Goal: Task Accomplishment & Management: Use online tool/utility

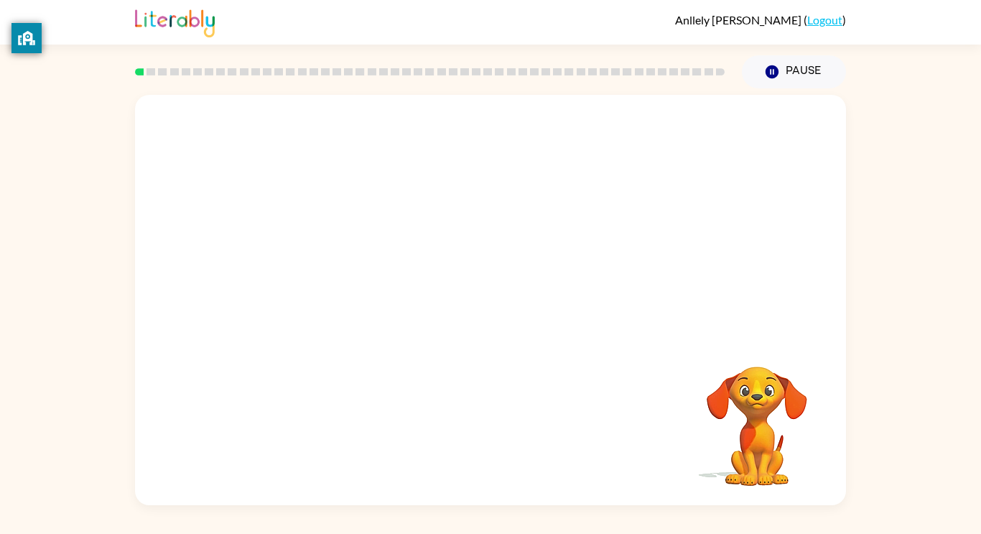
click at [509, 302] on div "Your browser must support playing .mp4 files to use Literably. Please try using…" at bounding box center [490, 300] width 711 height 410
drag, startPoint x: 509, startPoint y: 302, endPoint x: 501, endPoint y: 269, distance: 33.3
click at [501, 269] on div at bounding box center [490, 300] width 711 height 410
click at [510, 313] on button "button" at bounding box center [491, 307] width 92 height 52
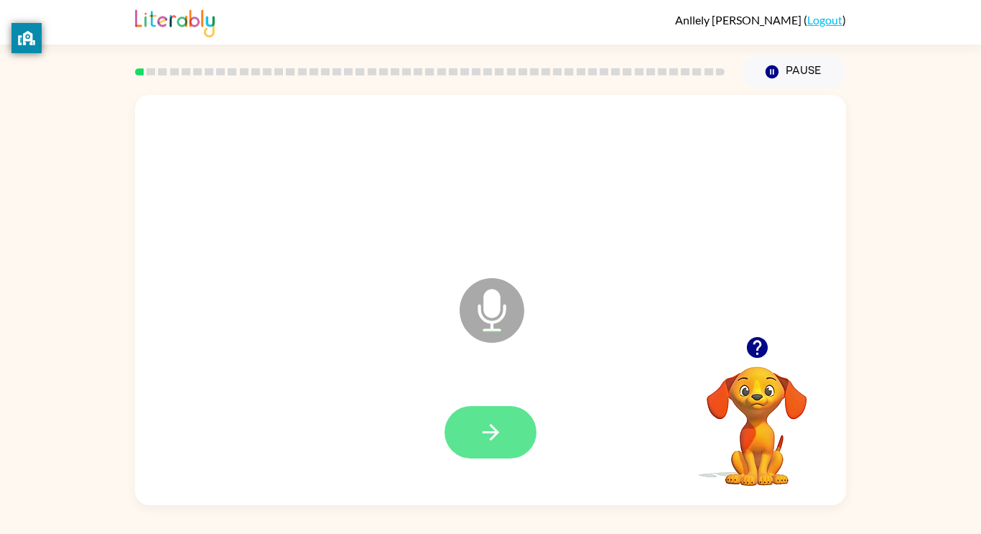
click at [498, 429] on icon "button" at bounding box center [490, 431] width 25 height 25
click at [522, 438] on button "button" at bounding box center [491, 432] width 92 height 52
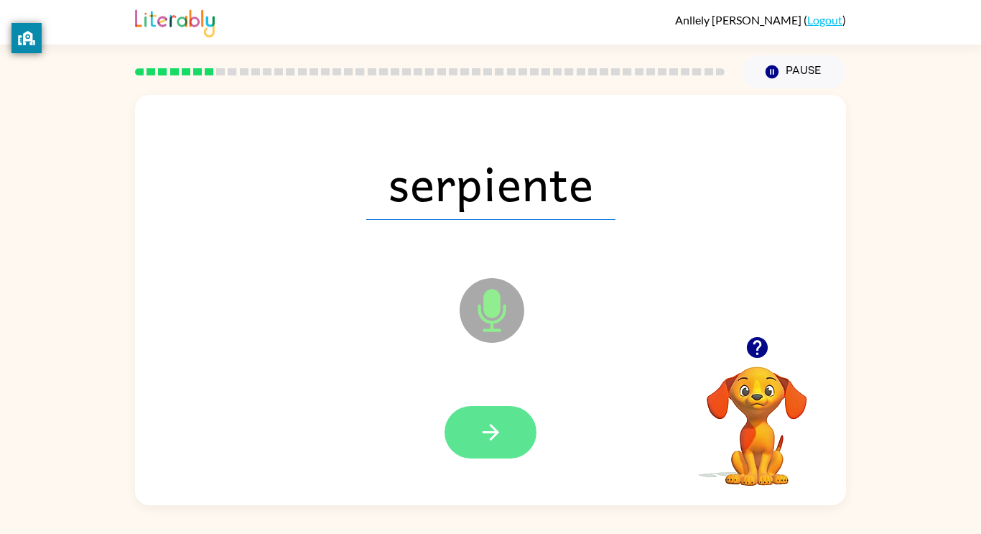
click at [480, 442] on icon "button" at bounding box center [490, 431] width 25 height 25
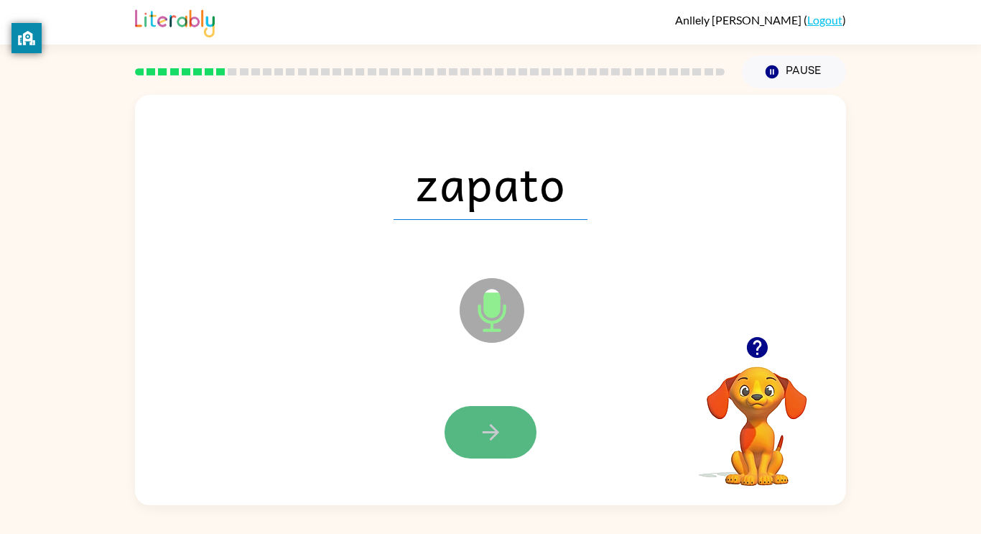
click at [480, 434] on icon "button" at bounding box center [490, 431] width 25 height 25
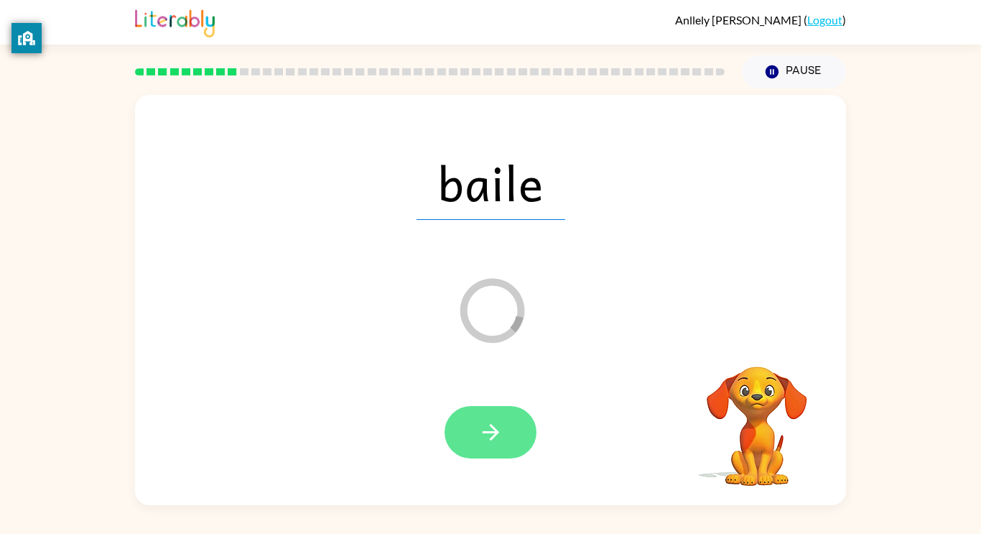
click at [513, 441] on button "button" at bounding box center [491, 432] width 92 height 52
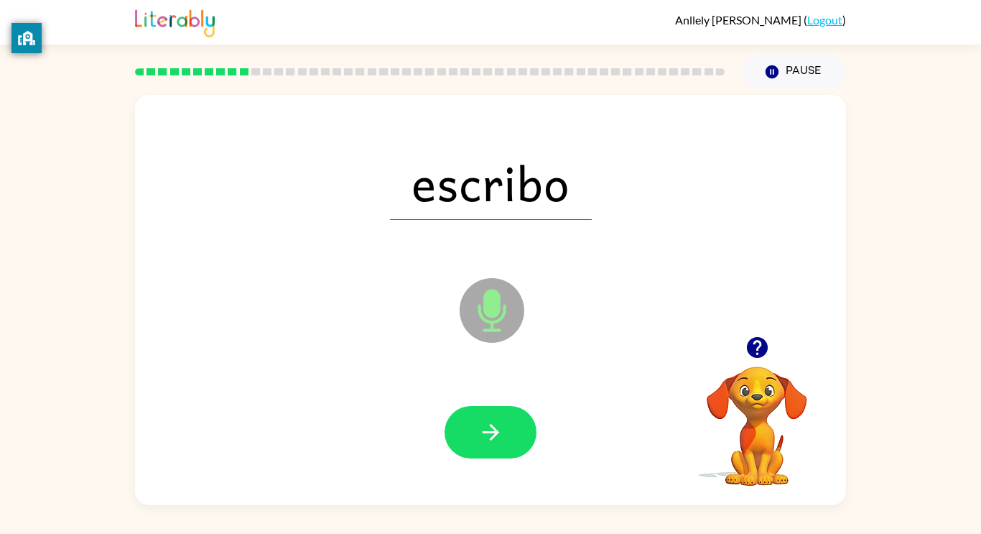
click at [513, 441] on button "button" at bounding box center [491, 432] width 92 height 52
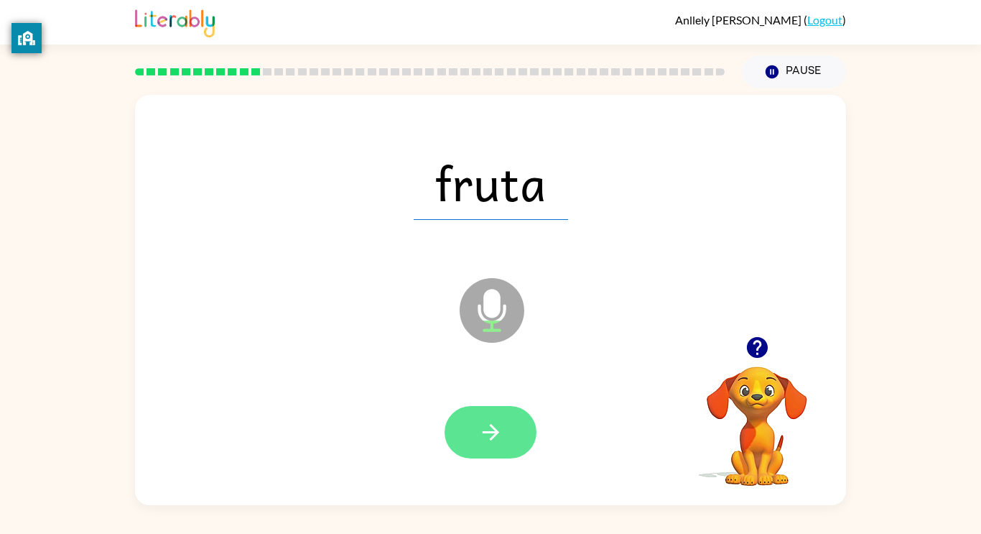
click at [490, 440] on icon "button" at bounding box center [490, 431] width 25 height 25
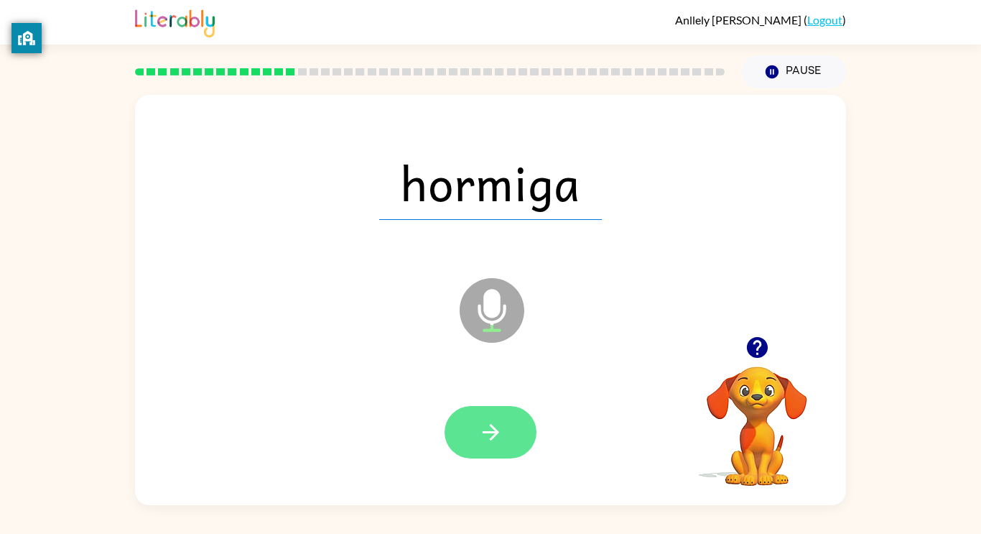
click at [460, 432] on button "button" at bounding box center [491, 432] width 92 height 52
click at [508, 437] on button "button" at bounding box center [491, 432] width 92 height 52
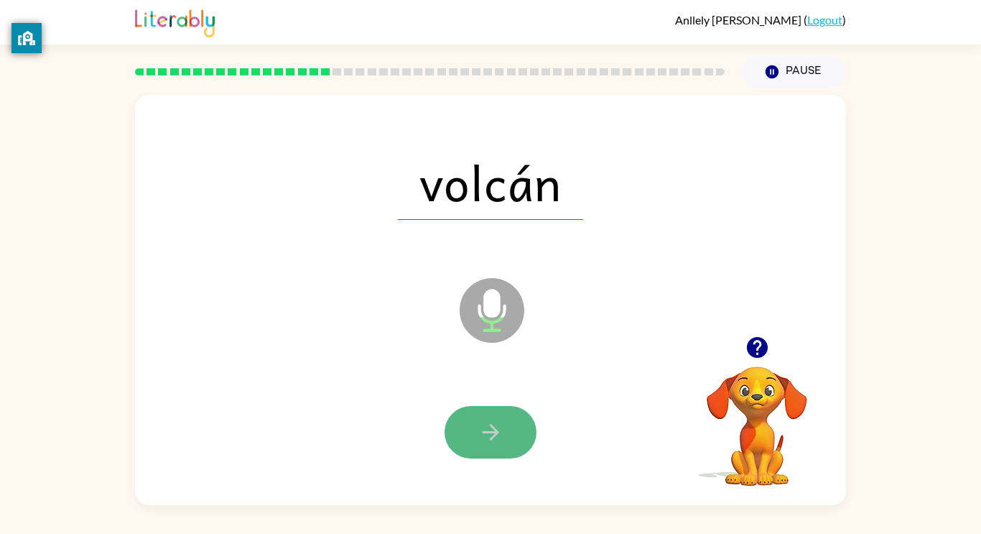
click at [468, 452] on button "button" at bounding box center [491, 432] width 92 height 52
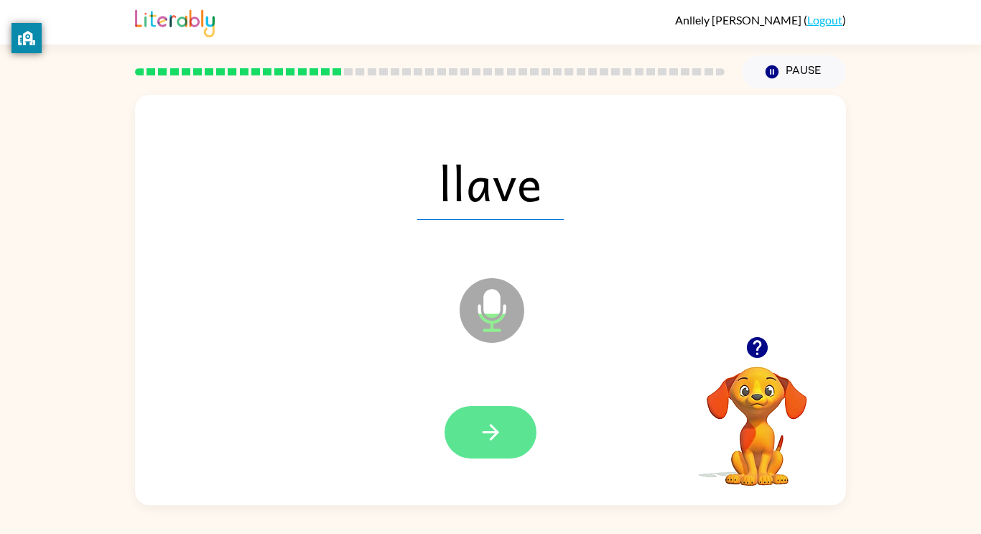
click at [487, 416] on button "button" at bounding box center [491, 432] width 92 height 52
click at [486, 437] on icon "button" at bounding box center [490, 431] width 25 height 25
click at [488, 450] on button "button" at bounding box center [491, 432] width 92 height 52
click at [508, 440] on button "button" at bounding box center [491, 432] width 92 height 52
click at [503, 440] on icon "button" at bounding box center [490, 431] width 25 height 25
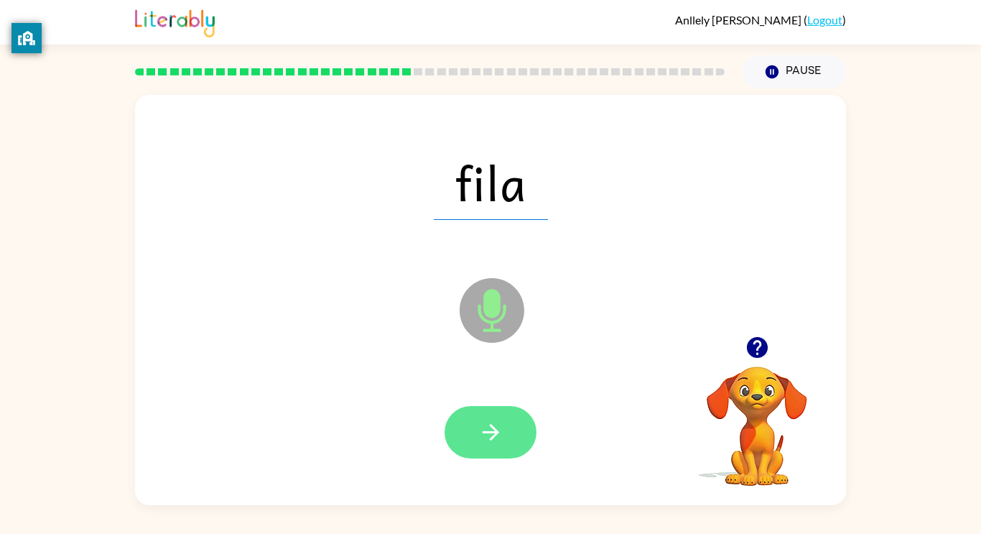
click at [501, 440] on icon "button" at bounding box center [490, 431] width 25 height 25
click at [512, 434] on button "button" at bounding box center [491, 432] width 92 height 52
click at [505, 437] on button "button" at bounding box center [491, 432] width 92 height 52
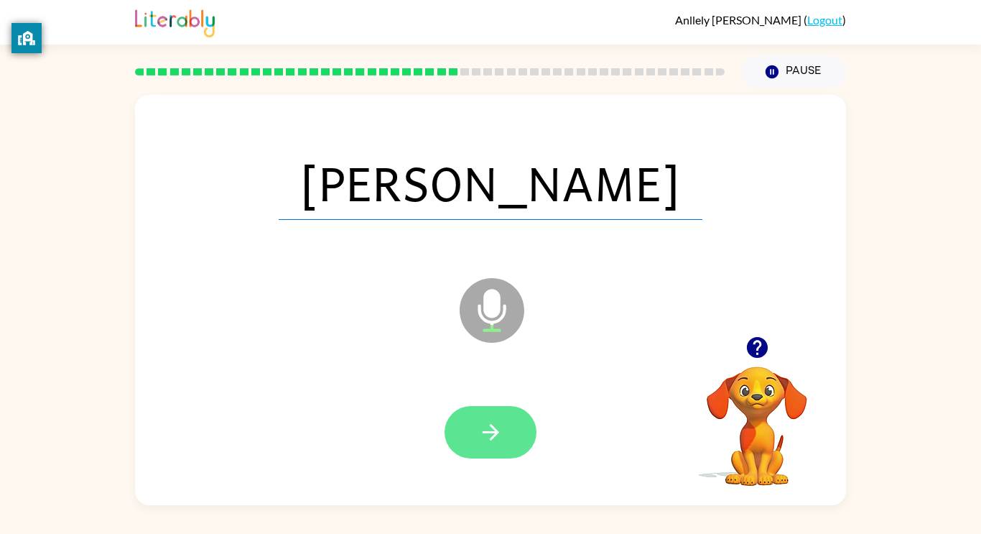
click at [511, 453] on button "button" at bounding box center [491, 432] width 92 height 52
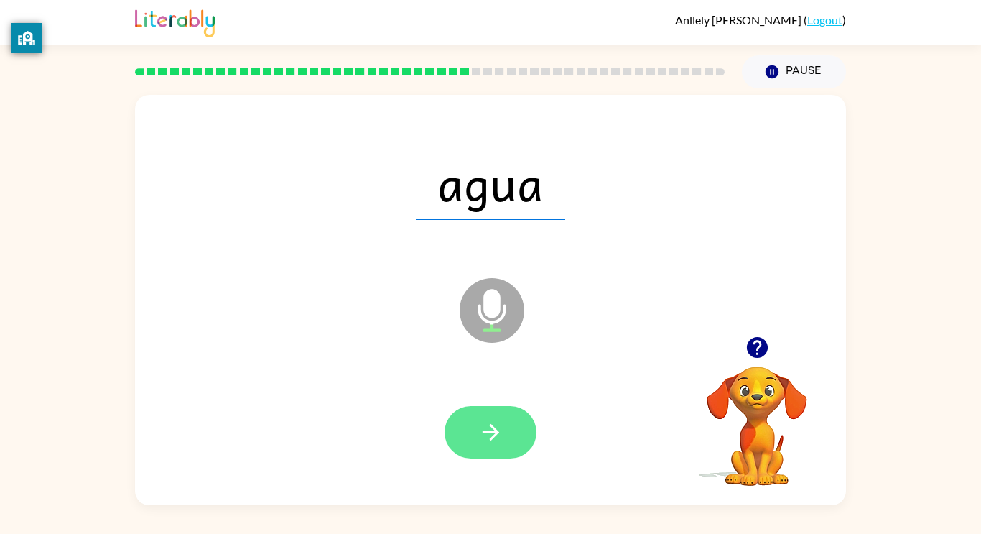
click at [494, 412] on button "button" at bounding box center [491, 432] width 92 height 52
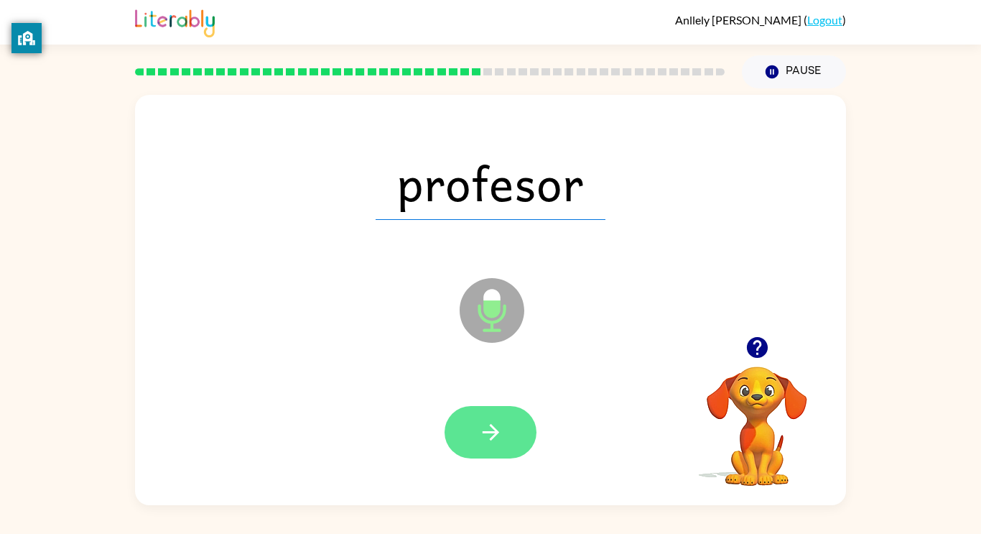
click at [501, 410] on button "button" at bounding box center [491, 432] width 92 height 52
click at [492, 421] on div at bounding box center [491, 432] width 92 height 52
click at [498, 450] on div at bounding box center [491, 432] width 92 height 52
click at [511, 435] on div at bounding box center [491, 432] width 92 height 52
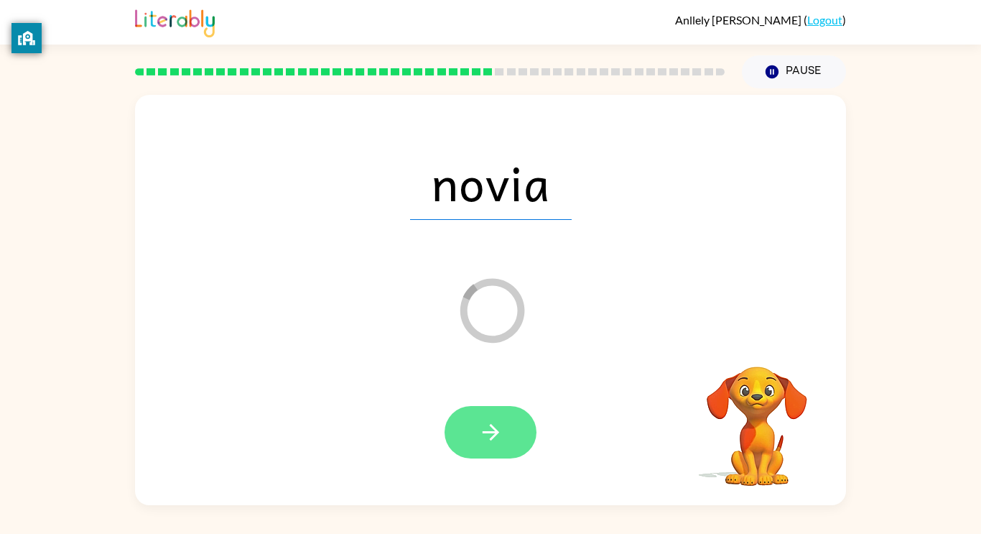
click at [477, 424] on button "button" at bounding box center [491, 432] width 92 height 52
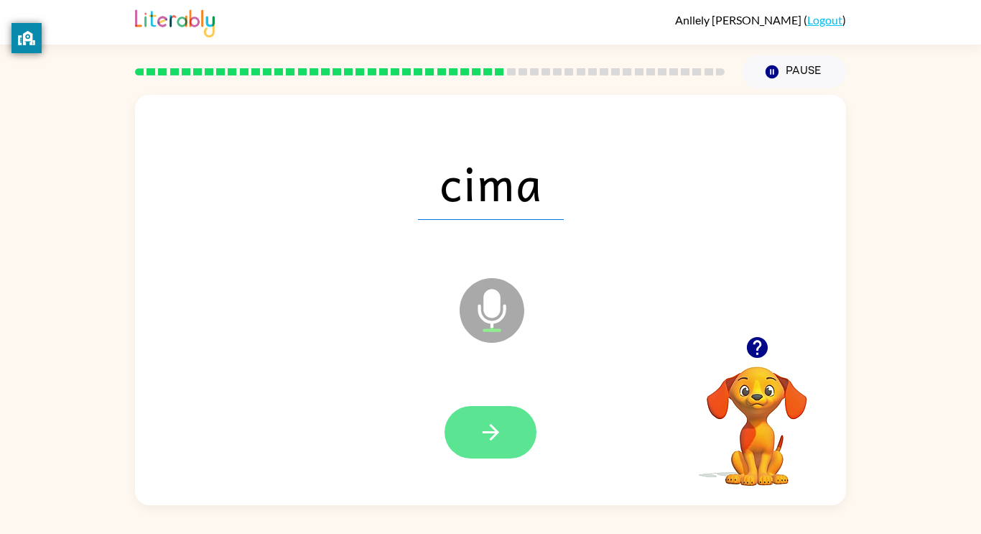
click at [491, 432] on icon "button" at bounding box center [490, 432] width 17 height 17
click at [501, 412] on button "button" at bounding box center [491, 432] width 92 height 52
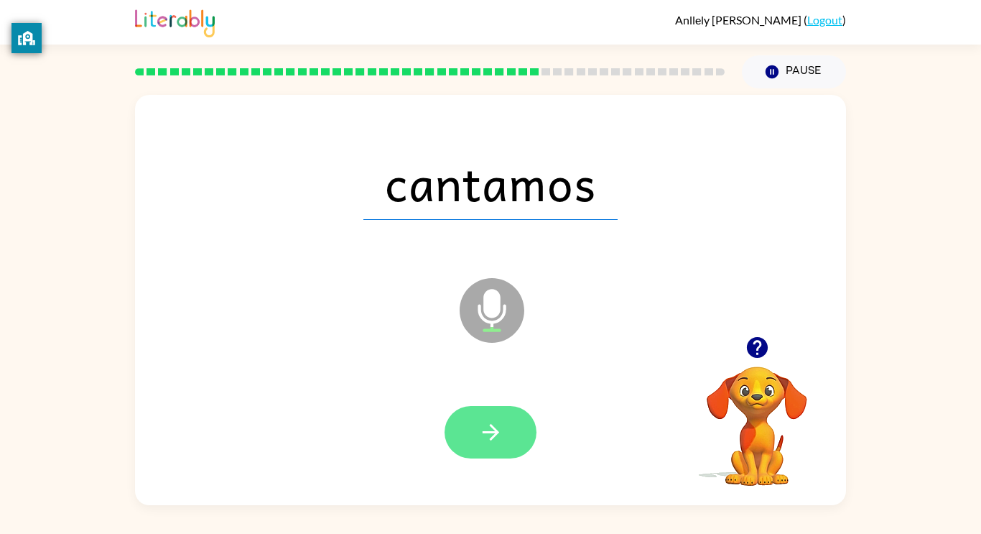
click at [508, 441] on button "button" at bounding box center [491, 432] width 92 height 52
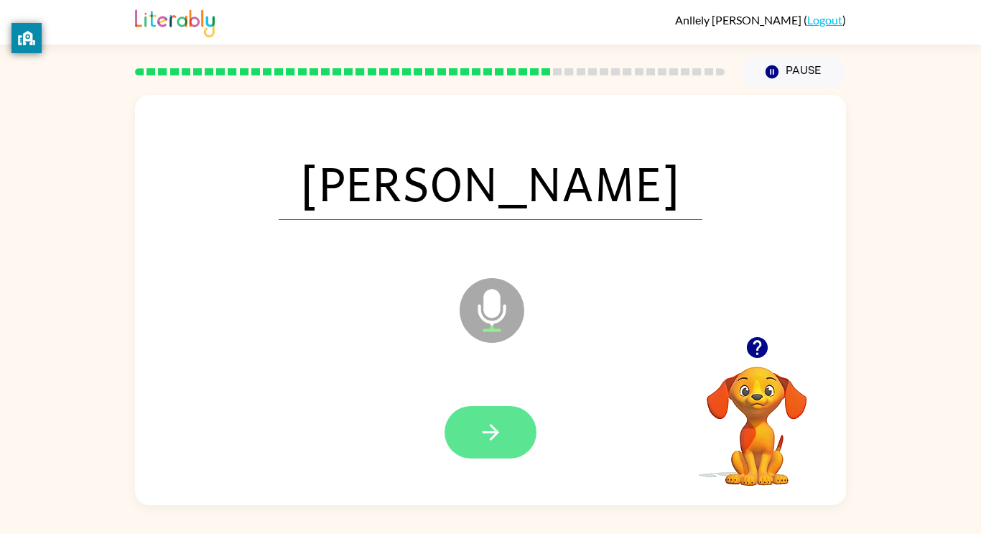
click at [501, 432] on icon "button" at bounding box center [490, 431] width 25 height 25
click at [513, 436] on div at bounding box center [491, 432] width 92 height 52
click at [512, 436] on div at bounding box center [491, 432] width 92 height 52
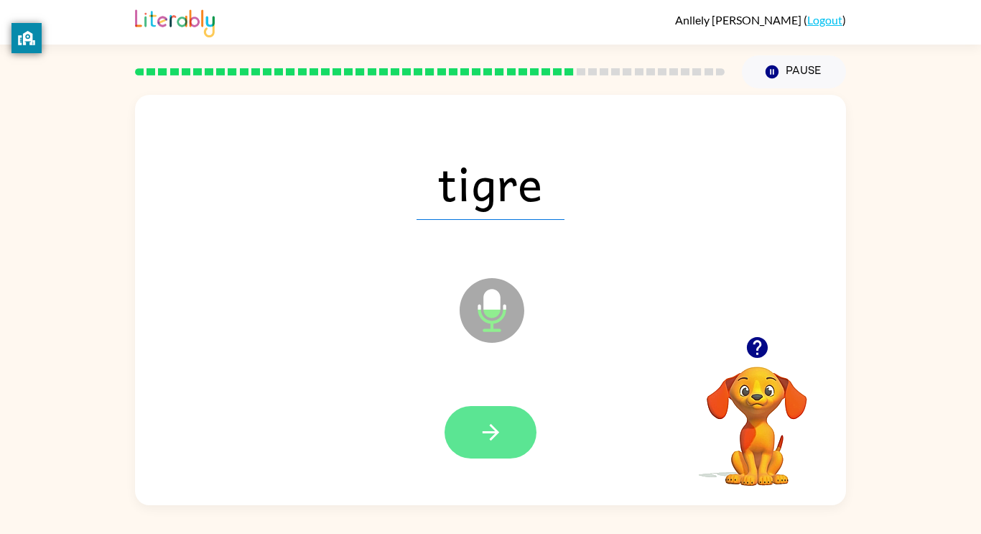
click at [488, 428] on icon "button" at bounding box center [490, 431] width 25 height 25
click at [491, 419] on div at bounding box center [491, 432] width 92 height 52
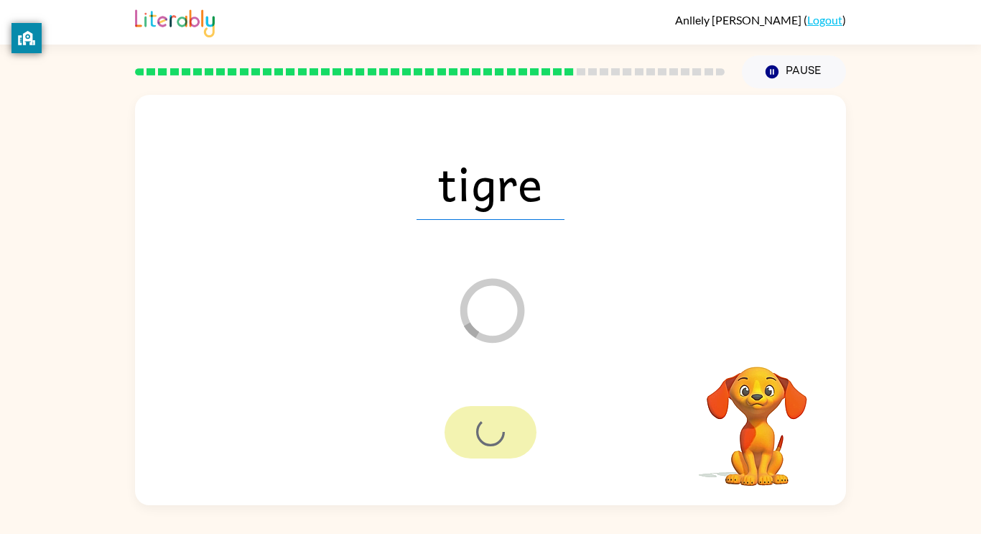
click at [498, 430] on div at bounding box center [491, 432] width 92 height 52
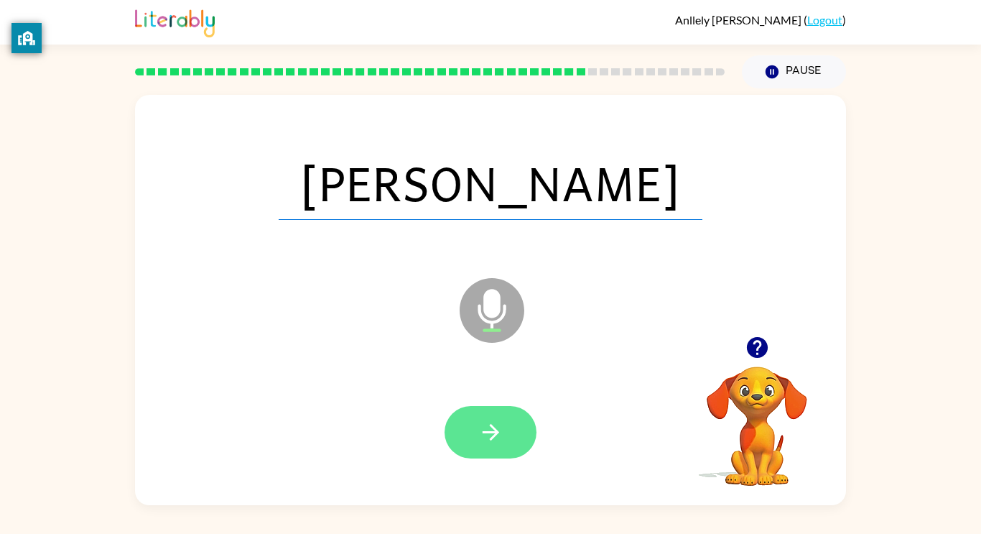
click at [499, 439] on icon "button" at bounding box center [490, 431] width 25 height 25
click at [496, 437] on div at bounding box center [491, 432] width 92 height 52
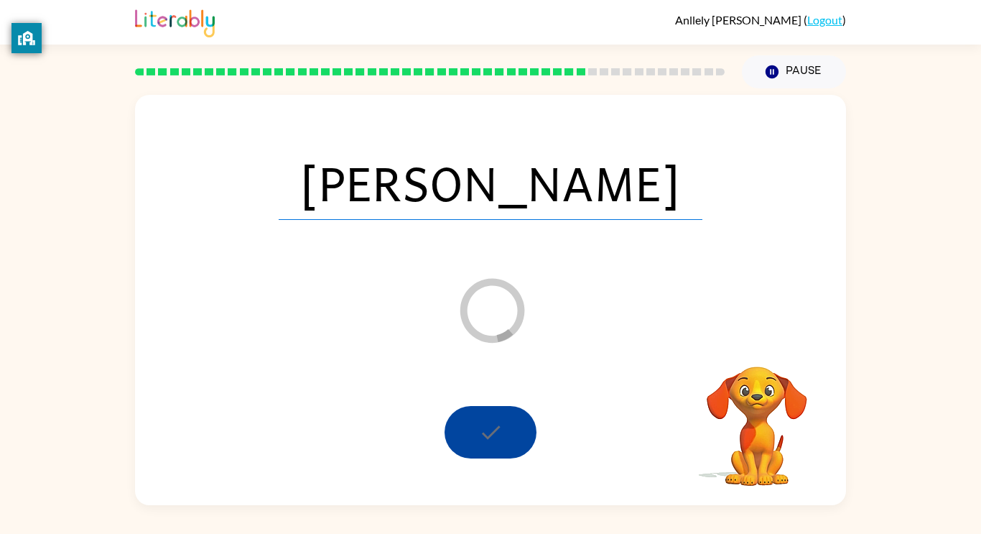
click at [492, 445] on div at bounding box center [491, 432] width 92 height 52
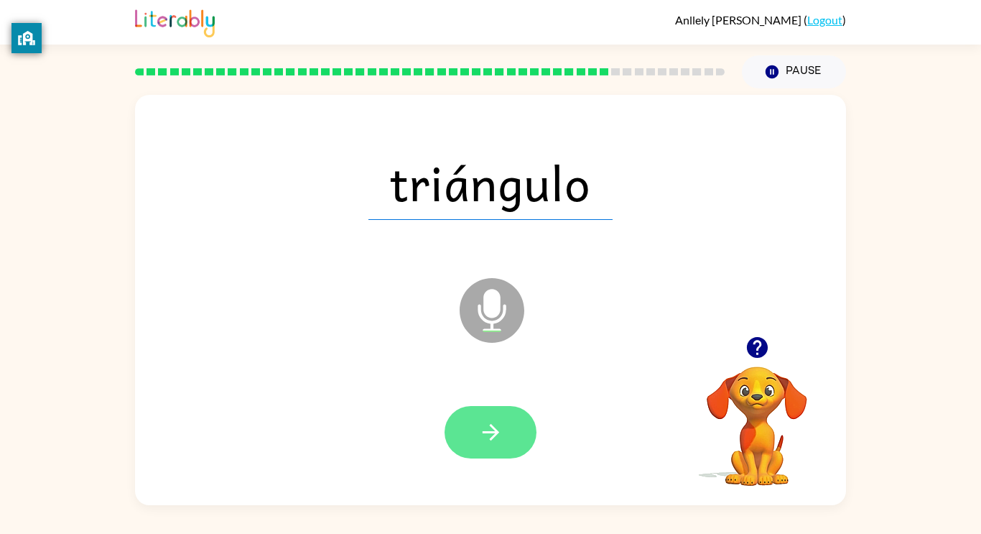
click at [513, 432] on button "button" at bounding box center [491, 432] width 92 height 52
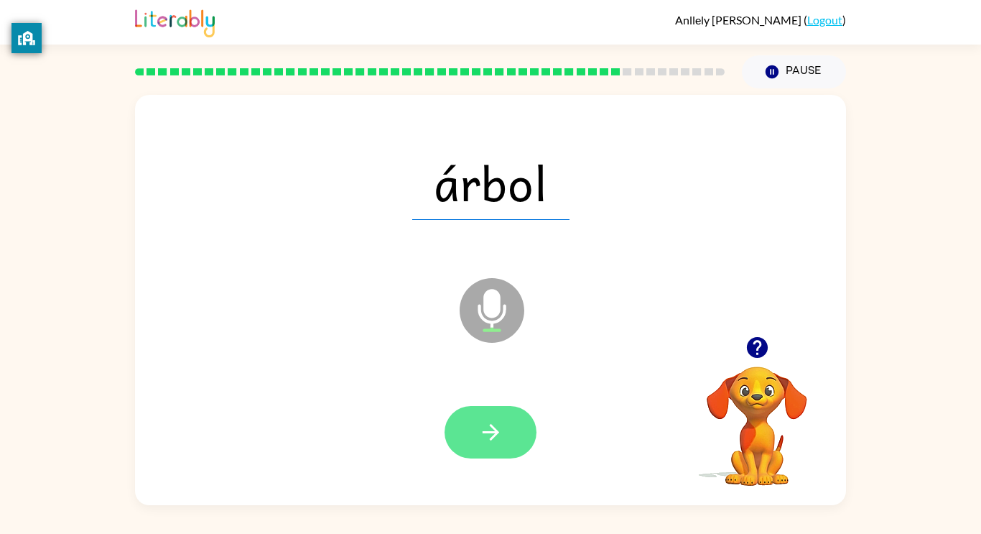
click at [501, 446] on button "button" at bounding box center [491, 432] width 92 height 52
click at [515, 442] on button "button" at bounding box center [491, 432] width 92 height 52
click at [510, 434] on button "button" at bounding box center [491, 432] width 92 height 52
click at [495, 442] on icon "button" at bounding box center [490, 431] width 25 height 25
click at [507, 440] on button "button" at bounding box center [491, 432] width 92 height 52
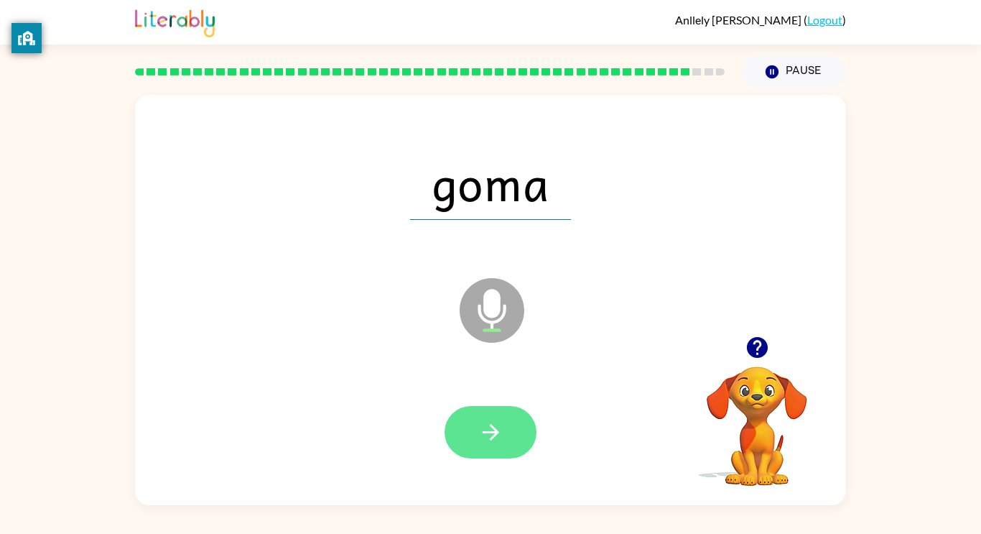
click at [524, 428] on button "button" at bounding box center [491, 432] width 92 height 52
click at [506, 426] on button "button" at bounding box center [491, 432] width 92 height 52
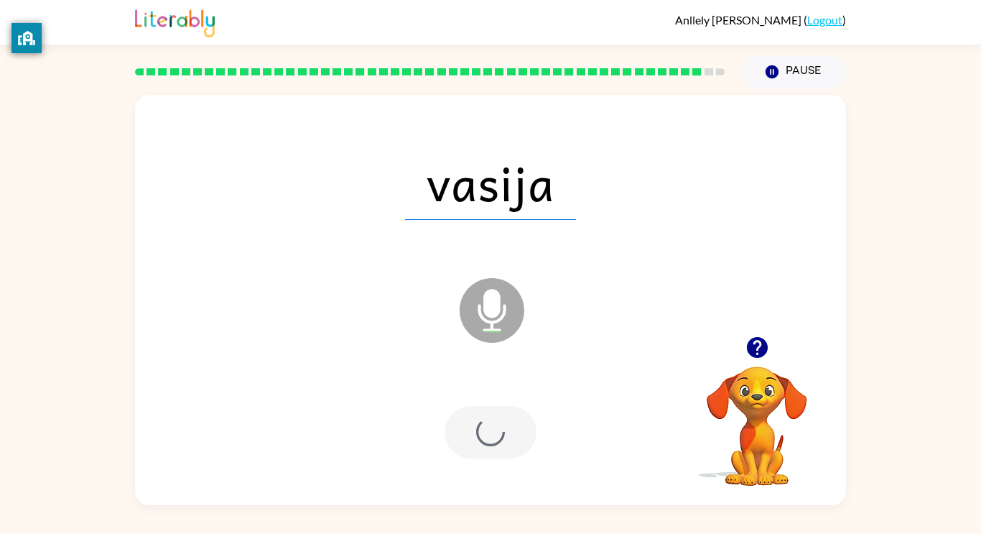
click at [490, 442] on div at bounding box center [491, 432] width 92 height 52
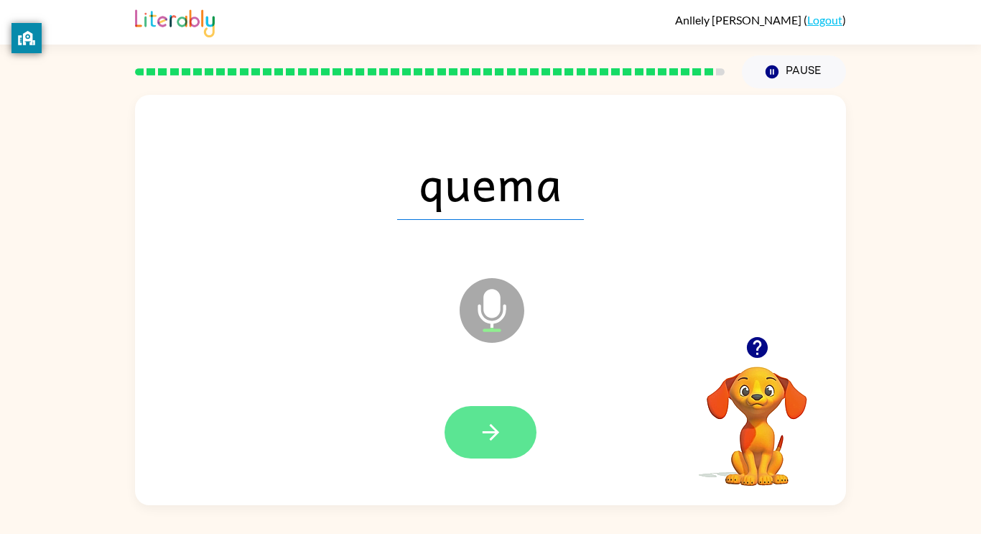
click at [480, 432] on icon "button" at bounding box center [490, 431] width 25 height 25
